Goal: Task Accomplishment & Management: Use online tool/utility

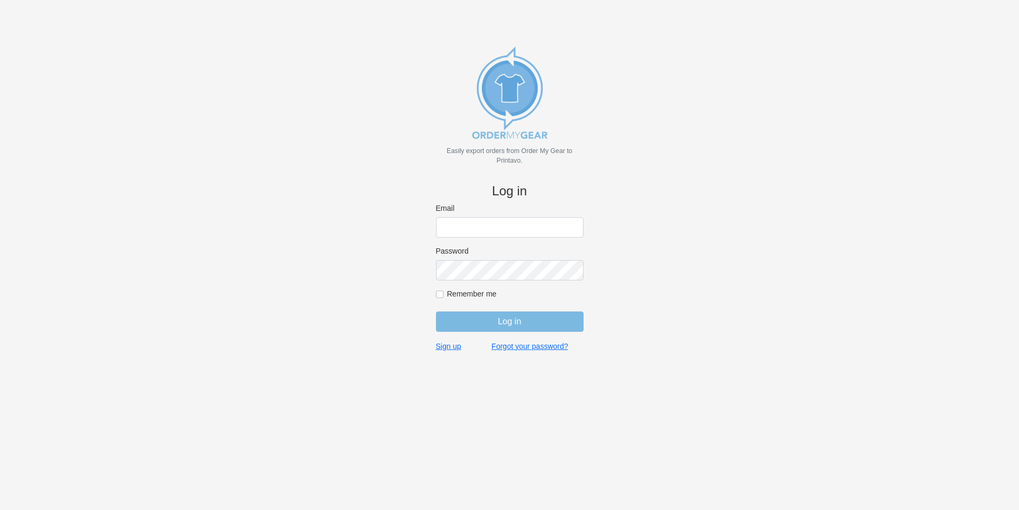
type input "gino@cishirts.com"
click at [510, 325] on input "Log in" at bounding box center [510, 321] width 148 height 20
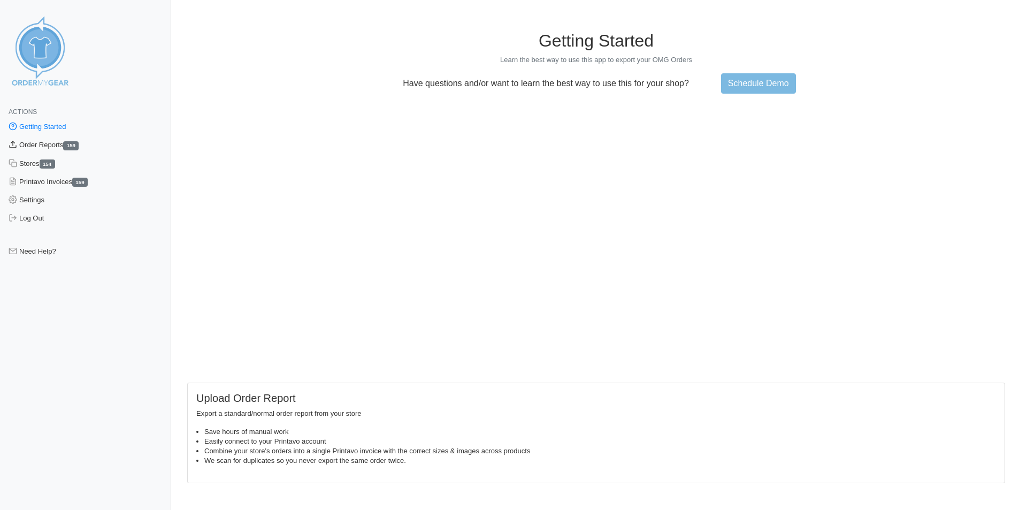
click at [40, 147] on link "Order Reports 159" at bounding box center [85, 145] width 171 height 18
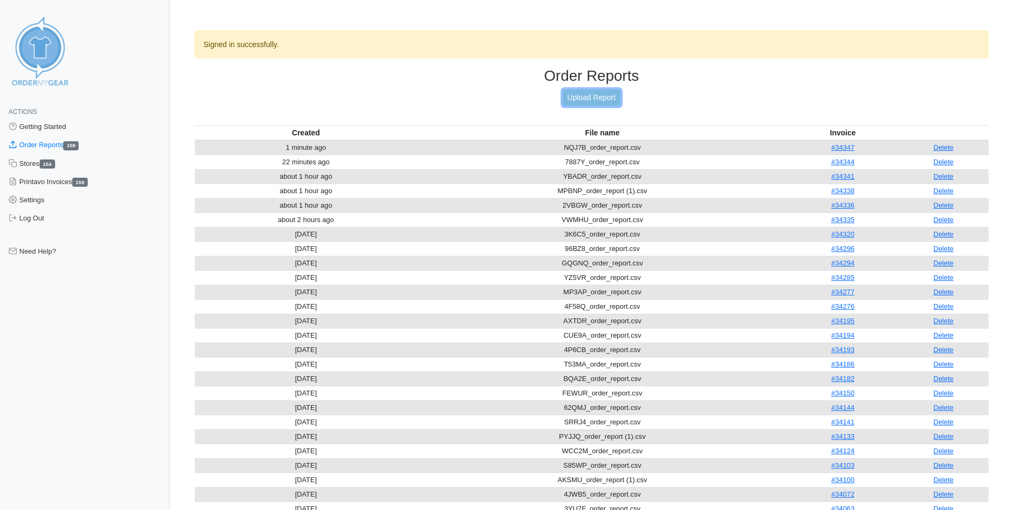
click at [597, 100] on link "Upload Report" at bounding box center [592, 97] width 58 height 17
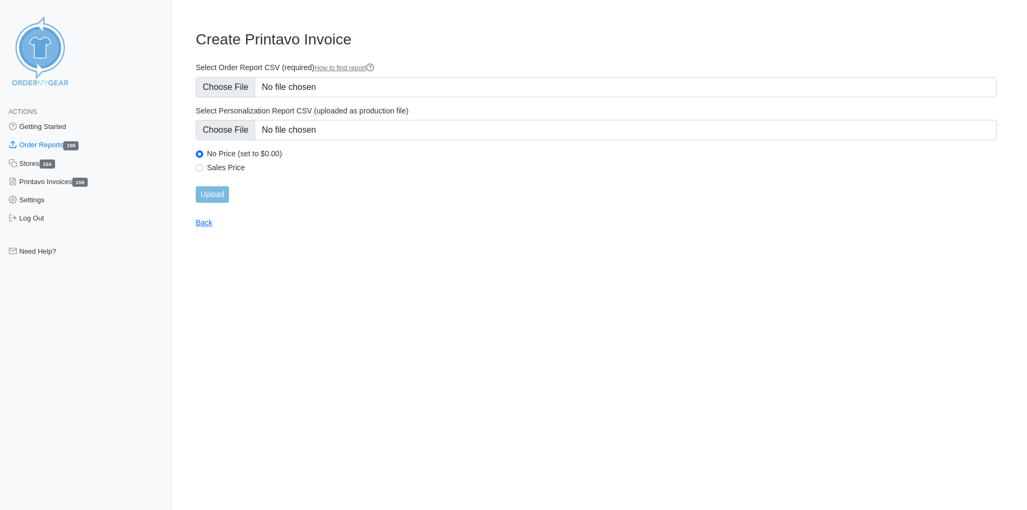
type input "C:\fakepath\H88CG_order_report.csv"
click at [208, 195] on input "Upload" at bounding box center [212, 194] width 33 height 17
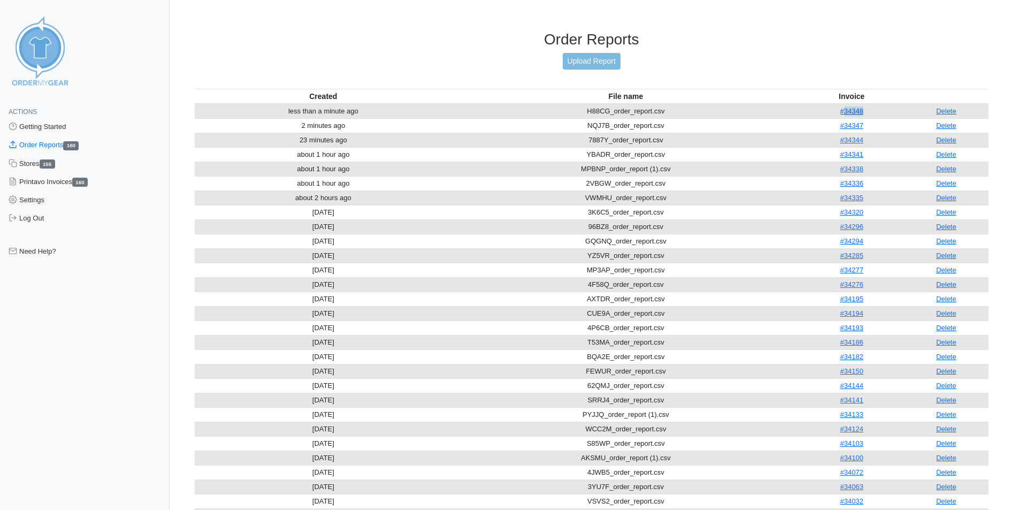
drag, startPoint x: 866, startPoint y: 115, endPoint x: 842, endPoint y: 115, distance: 23.6
click at [842, 115] on td "#34348" at bounding box center [852, 111] width 104 height 15
copy link "34348"
